Goal: Information Seeking & Learning: Learn about a topic

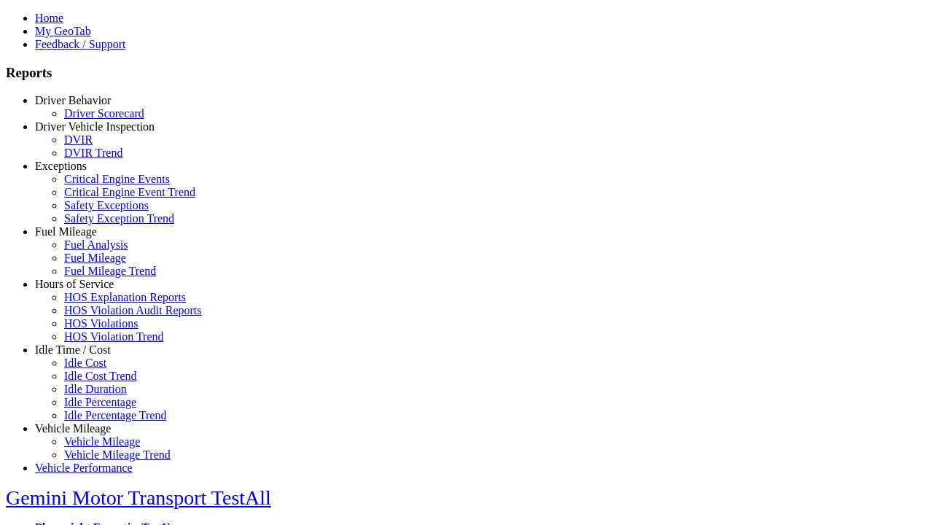
click at [84, 238] on link "Fuel Mileage" at bounding box center [66, 231] width 62 height 12
click at [95, 277] on link "Fuel Mileage Trend" at bounding box center [110, 271] width 92 height 12
select select "**********"
type input "**********"
